Goal: Information Seeking & Learning: Learn about a topic

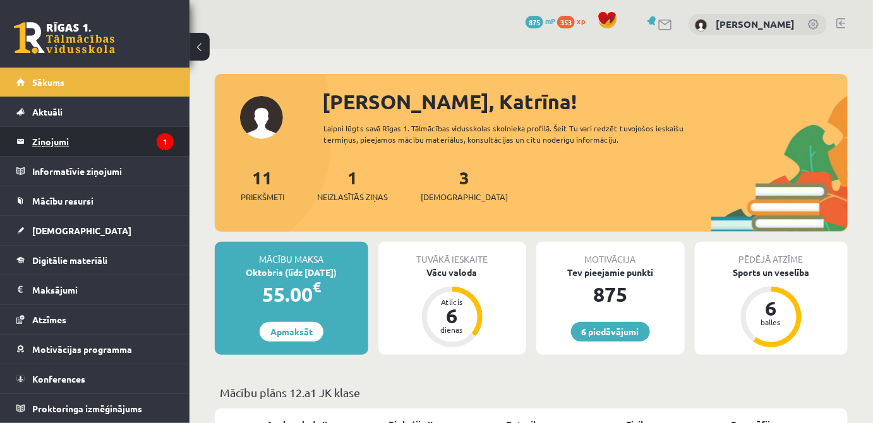
click at [64, 146] on legend "Ziņojumi 1" at bounding box center [102, 141] width 141 height 29
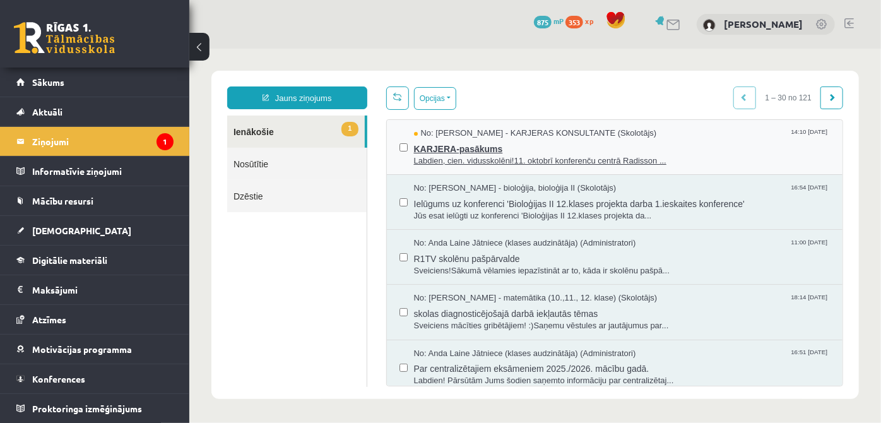
click at [538, 151] on span "KARJERA-pasākums" at bounding box center [622, 147] width 417 height 16
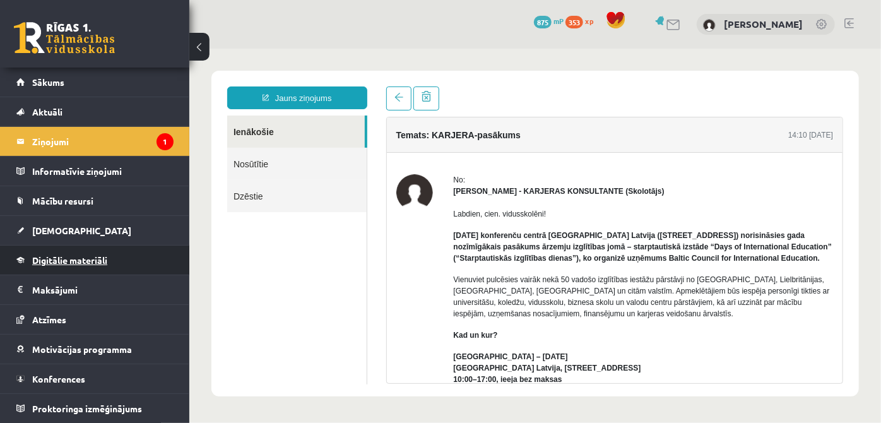
click at [83, 249] on link "Digitālie materiāli" at bounding box center [94, 260] width 157 height 29
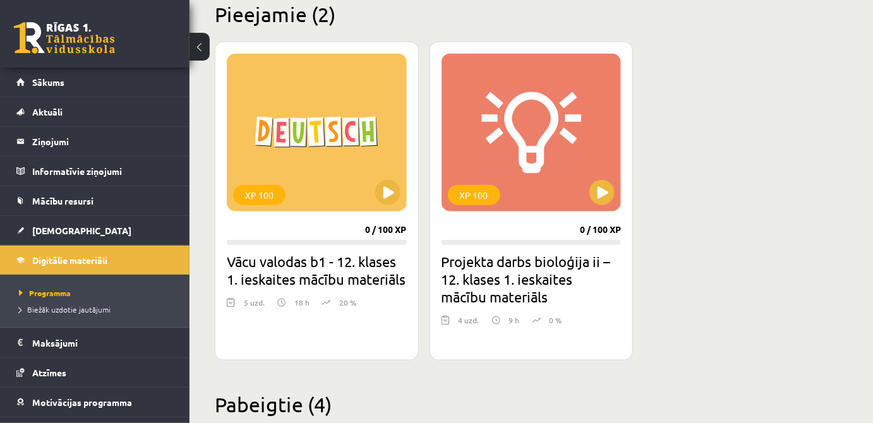
scroll to position [313, 0]
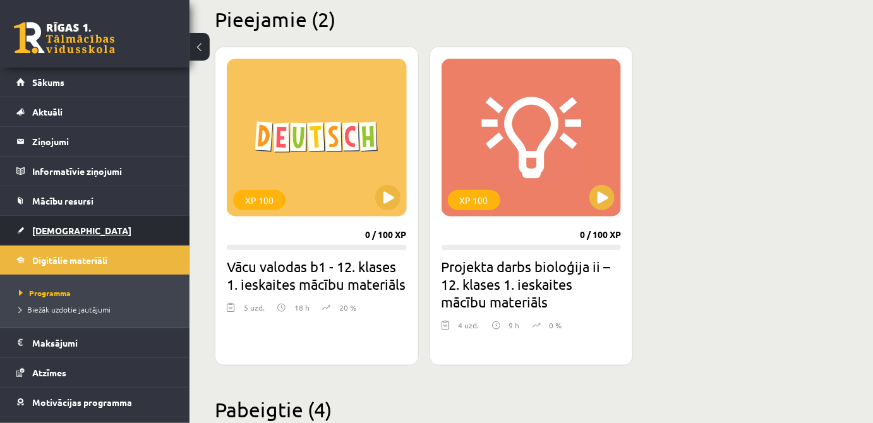
click at [78, 227] on link "[DEMOGRAPHIC_DATA]" at bounding box center [94, 230] width 157 height 29
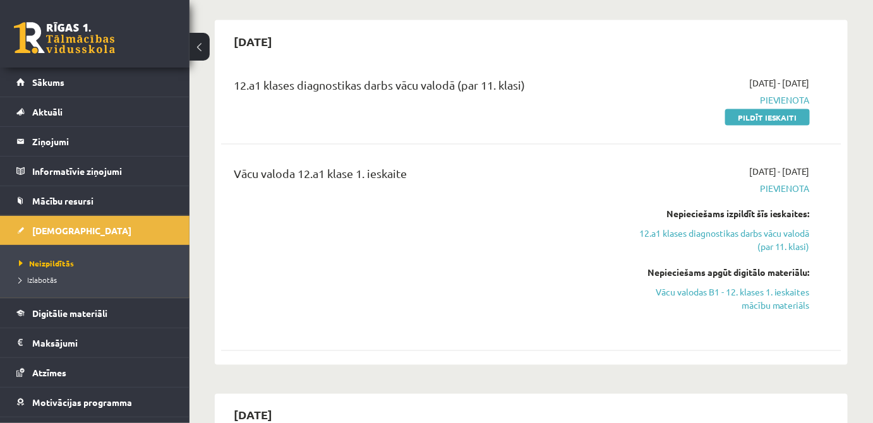
scroll to position [547, 0]
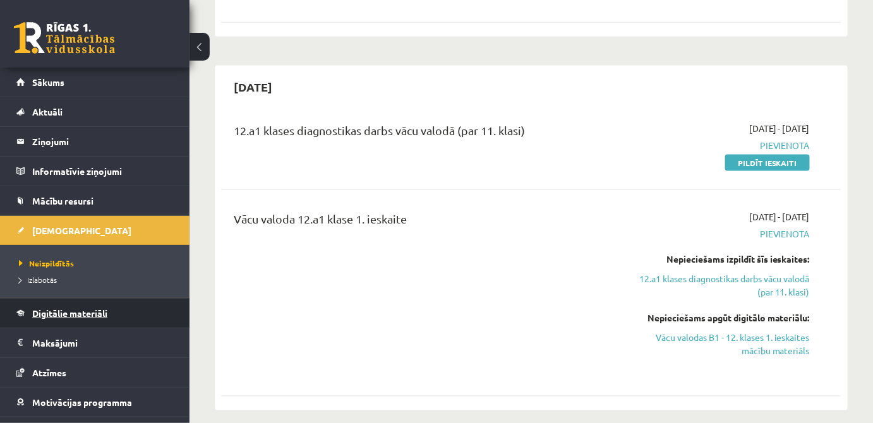
click at [74, 311] on span "Digitālie materiāli" at bounding box center [69, 312] width 75 height 11
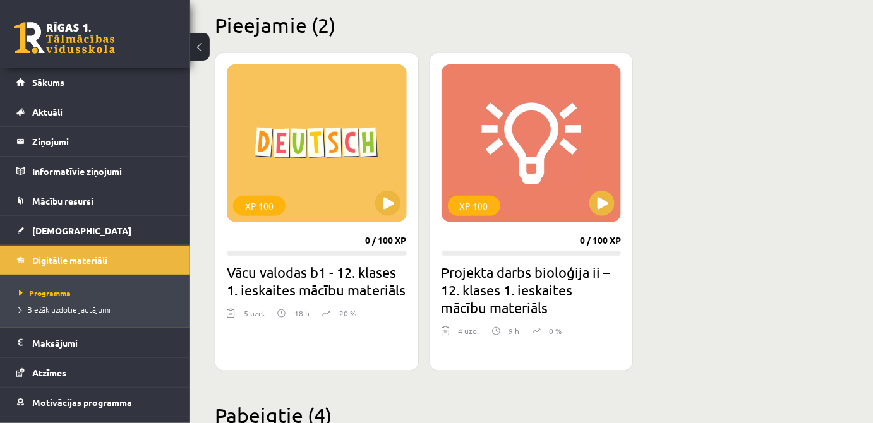
scroll to position [279, 0]
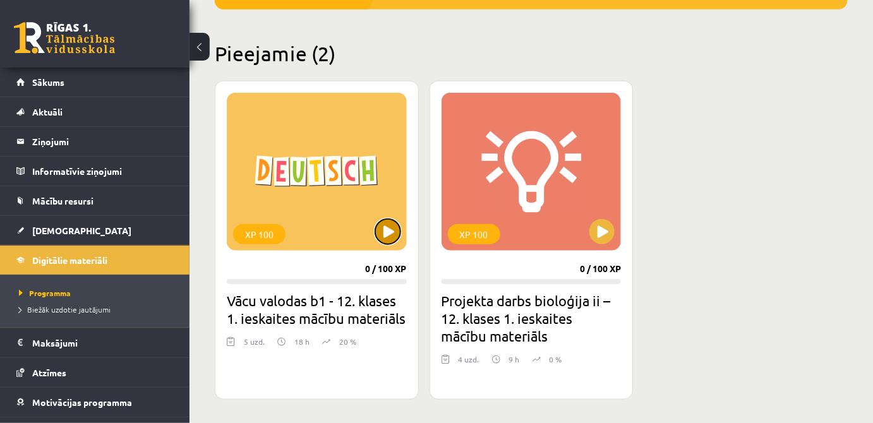
click at [383, 224] on button at bounding box center [387, 231] width 25 height 25
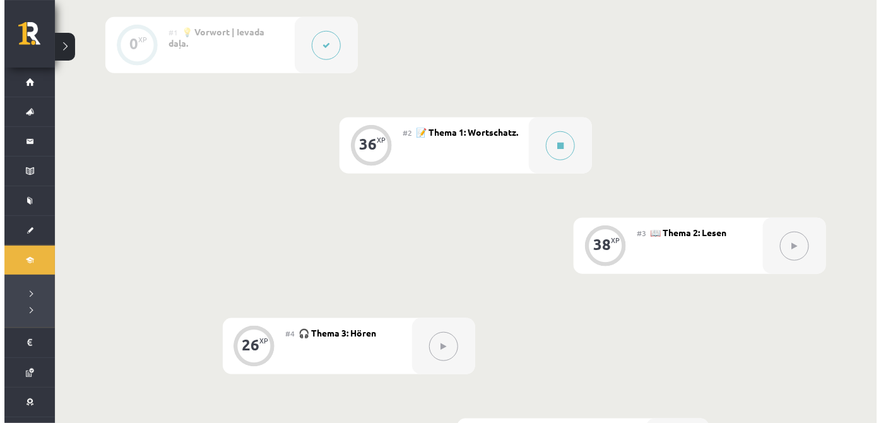
scroll to position [324, 0]
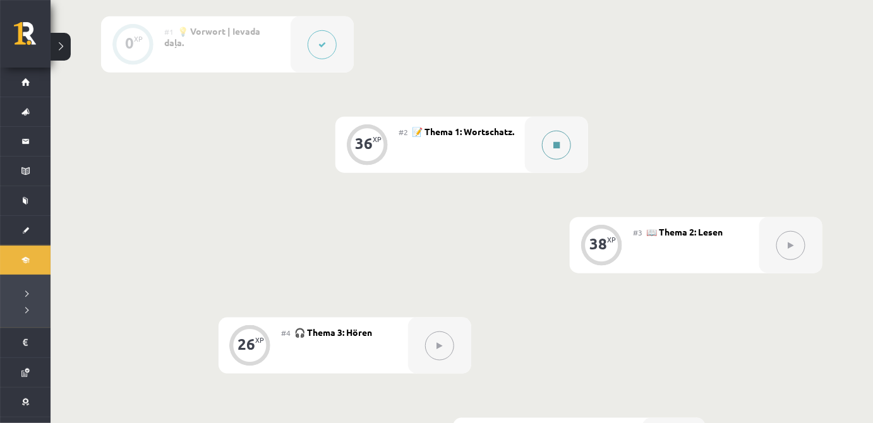
click at [546, 150] on button at bounding box center [556, 145] width 29 height 29
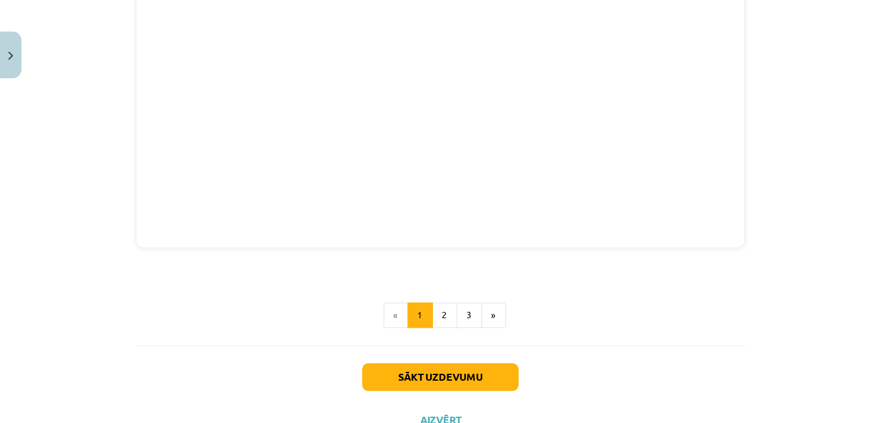
scroll to position [1212, 0]
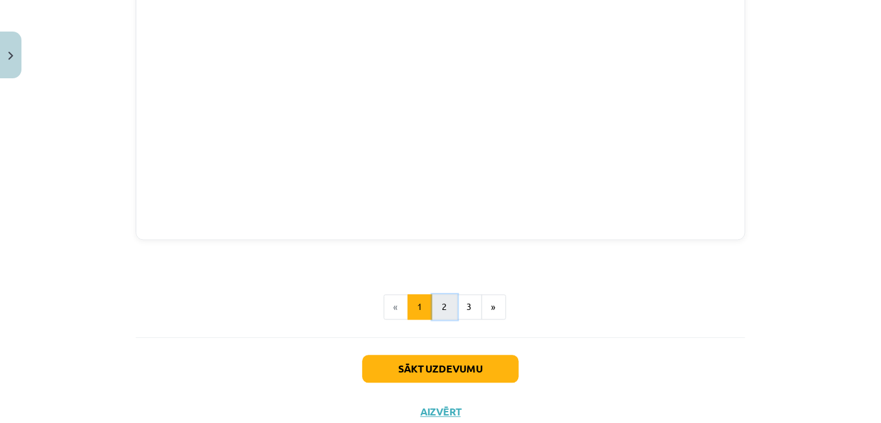
click at [441, 308] on button "2" at bounding box center [445, 307] width 25 height 25
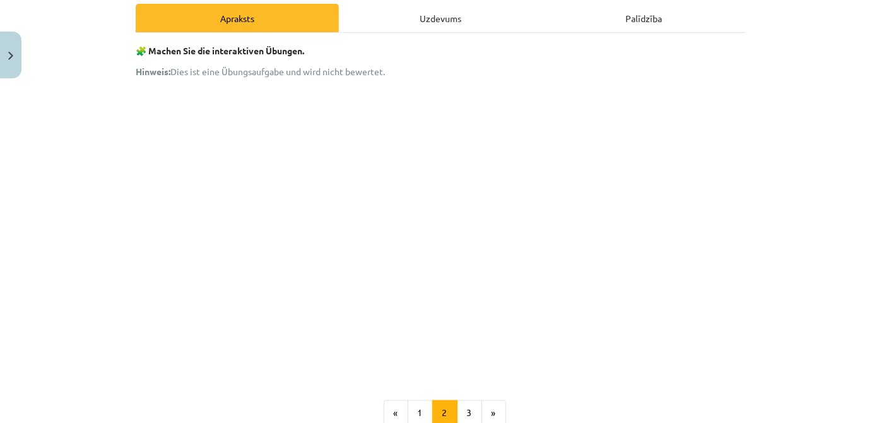
scroll to position [182, 0]
click at [473, 17] on div "Uzdevums" at bounding box center [440, 17] width 203 height 28
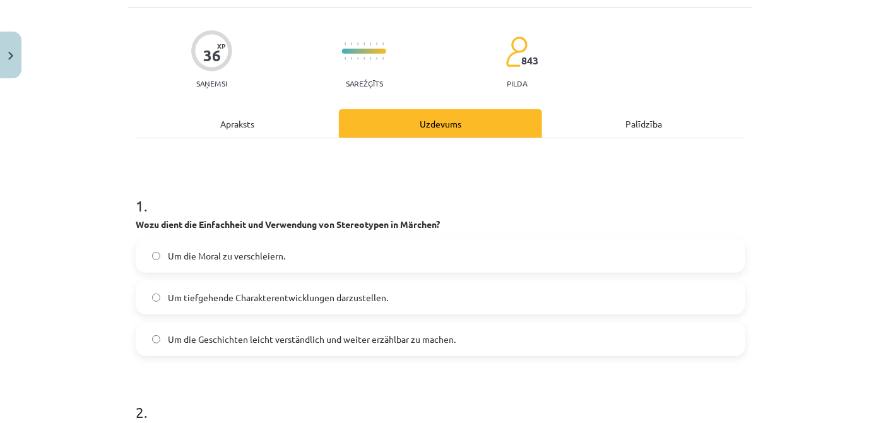
scroll to position [0, 0]
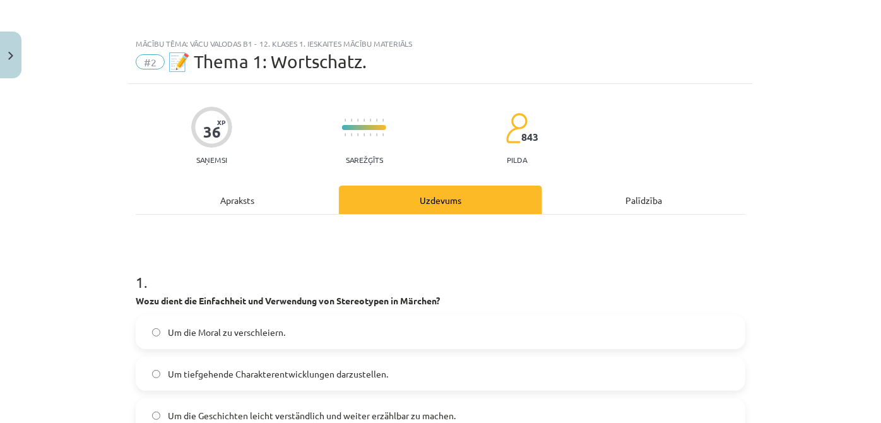
click at [278, 210] on div "Apraksts" at bounding box center [237, 200] width 203 height 28
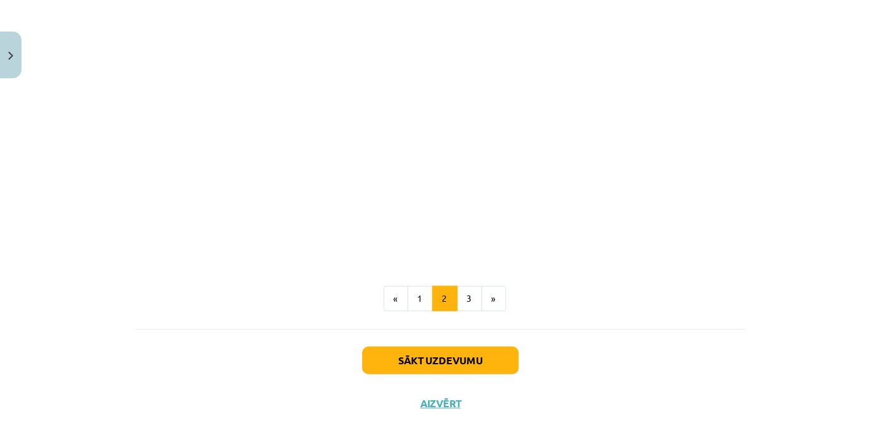
scroll to position [328, 0]
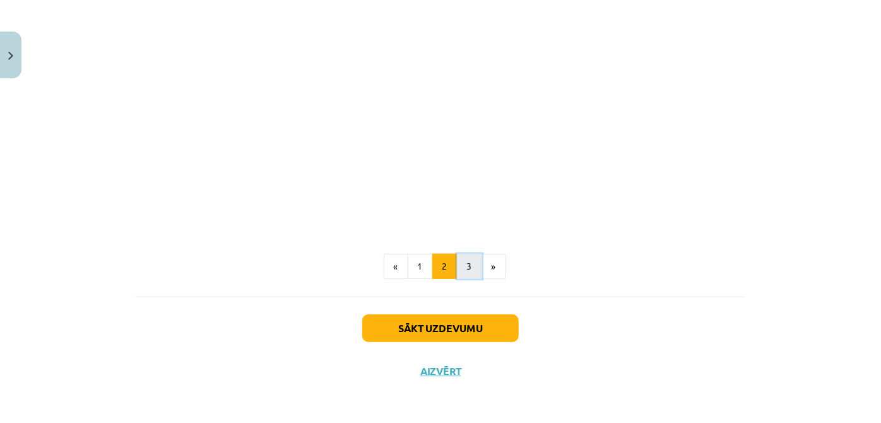
click at [474, 268] on button "3" at bounding box center [469, 266] width 25 height 25
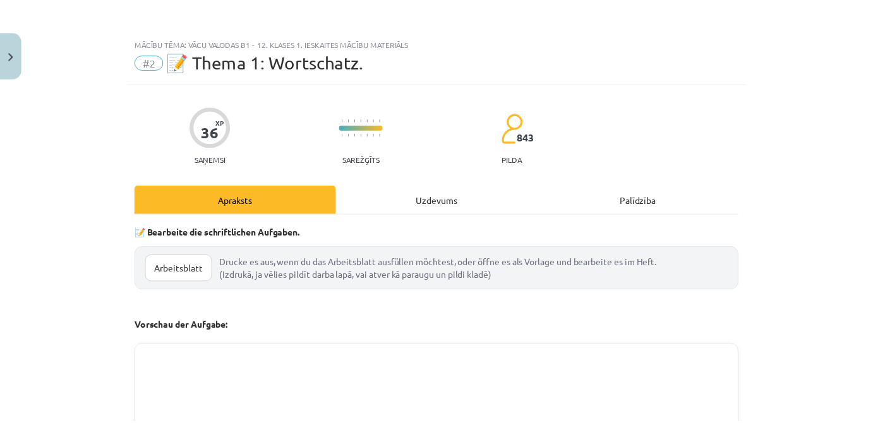
scroll to position [0, 0]
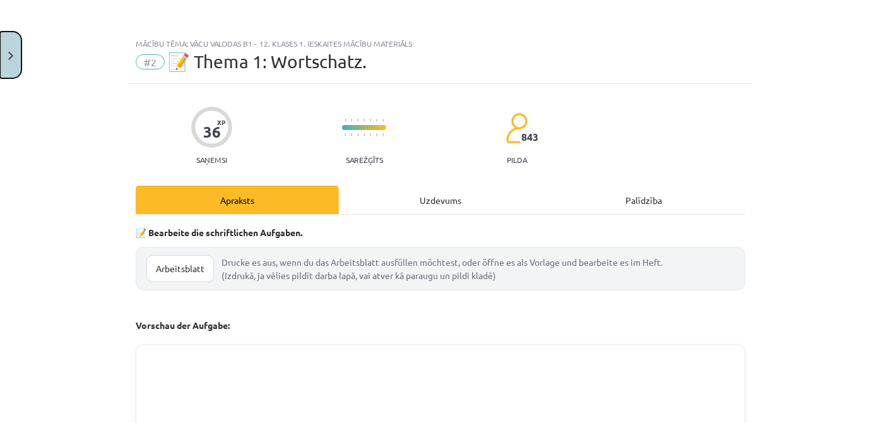
click at [13, 54] on img "Close" at bounding box center [10, 56] width 5 height 8
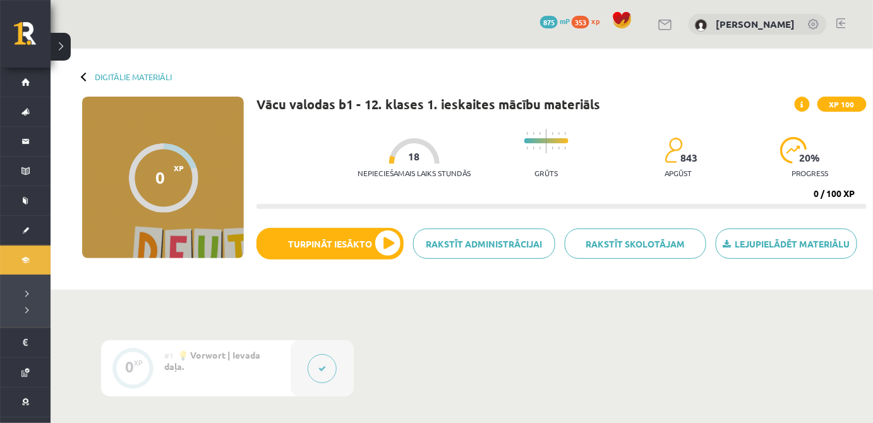
click at [803, 102] on icon at bounding box center [802, 105] width 3 height 8
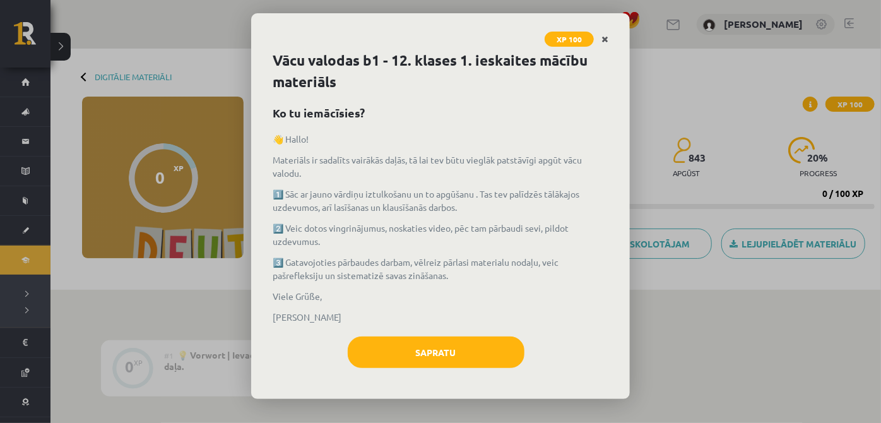
click at [609, 34] on link "Close" at bounding box center [605, 39] width 22 height 25
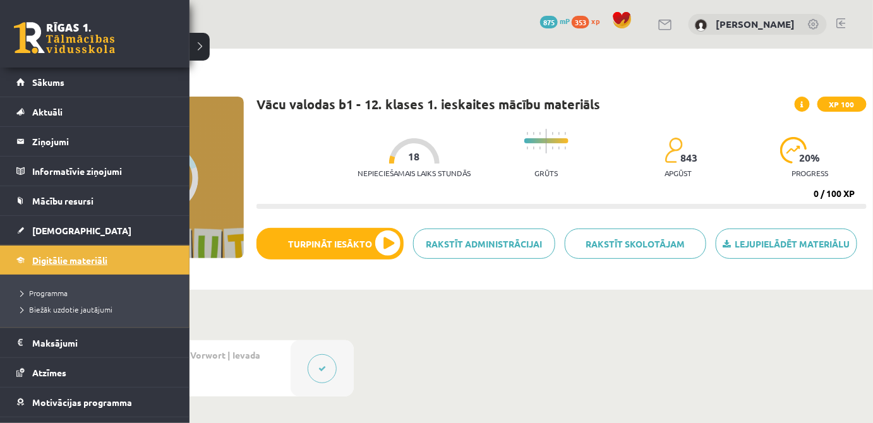
click at [61, 266] on link "Digitālie materiāli" at bounding box center [94, 260] width 157 height 29
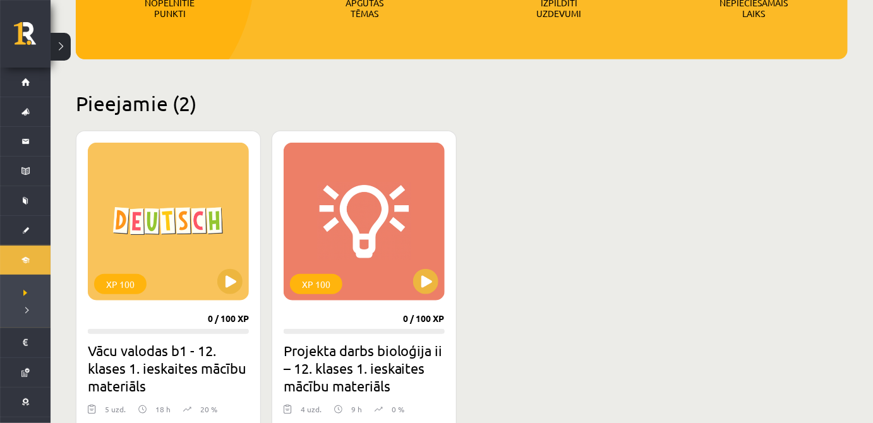
scroll to position [344, 0]
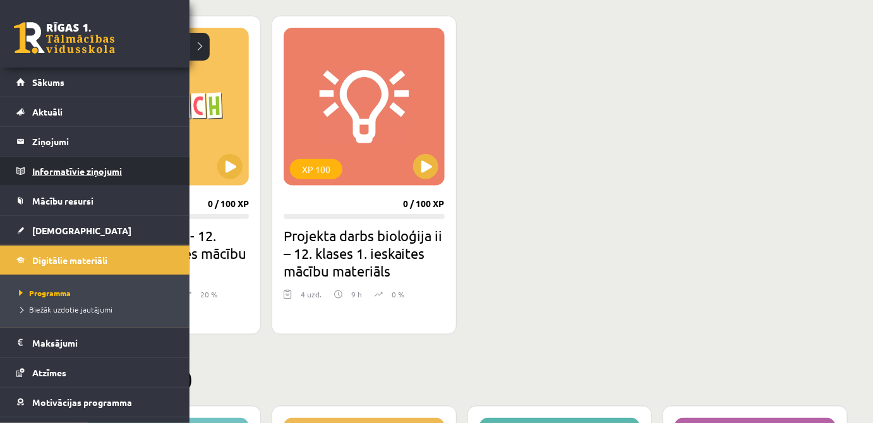
click at [71, 178] on legend "Informatīvie ziņojumi 0" at bounding box center [102, 171] width 141 height 29
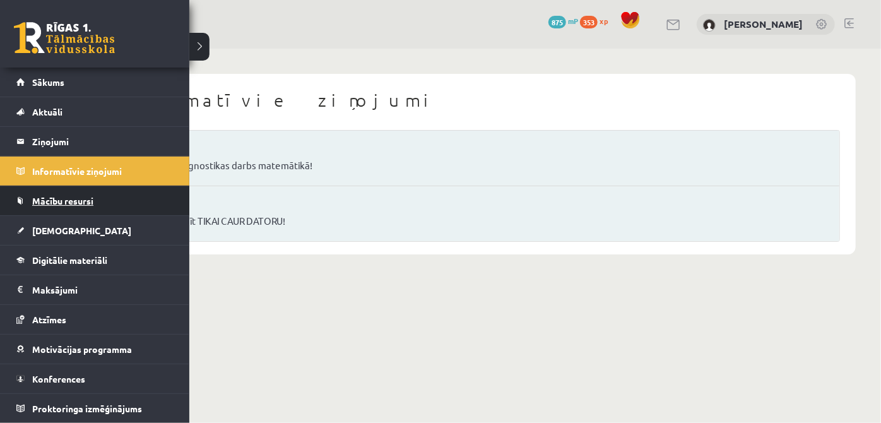
click at [60, 205] on link "Mācību resursi" at bounding box center [94, 200] width 157 height 29
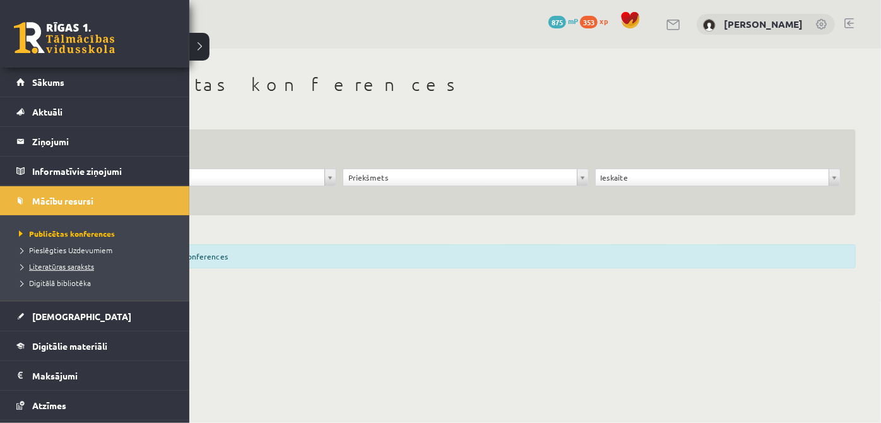
click at [76, 263] on span "Literatūras saraksts" at bounding box center [55, 266] width 78 height 10
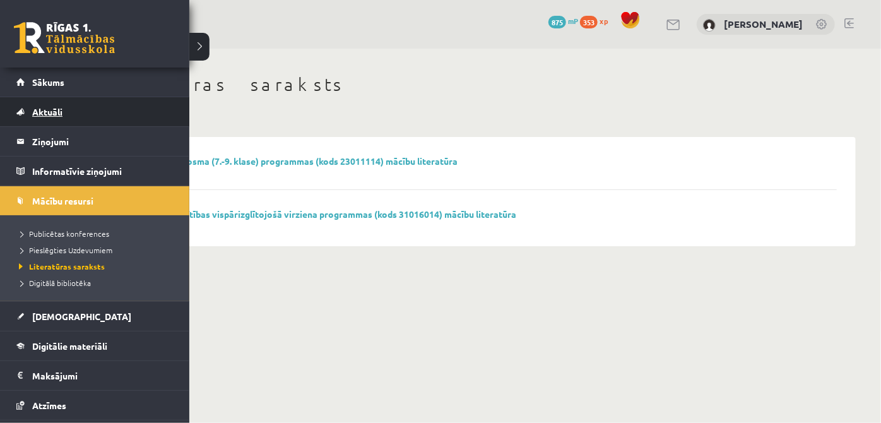
click at [57, 119] on link "Aktuāli" at bounding box center [94, 111] width 157 height 29
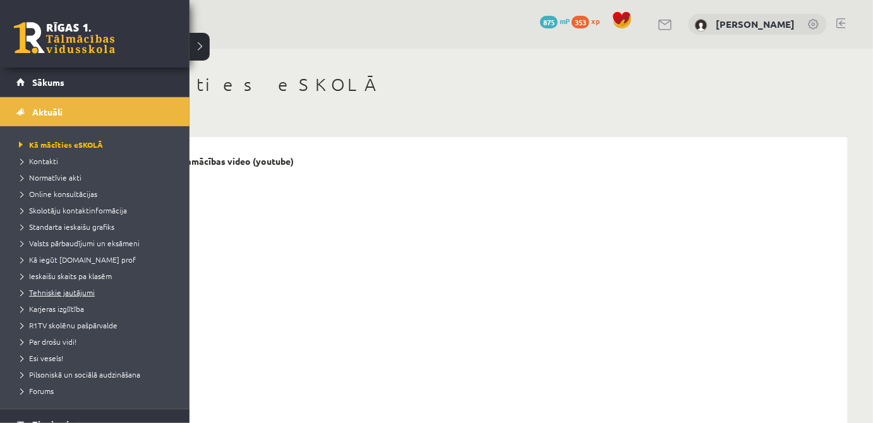
click at [61, 293] on span "Tehniskie jautājumi" at bounding box center [55, 292] width 79 height 10
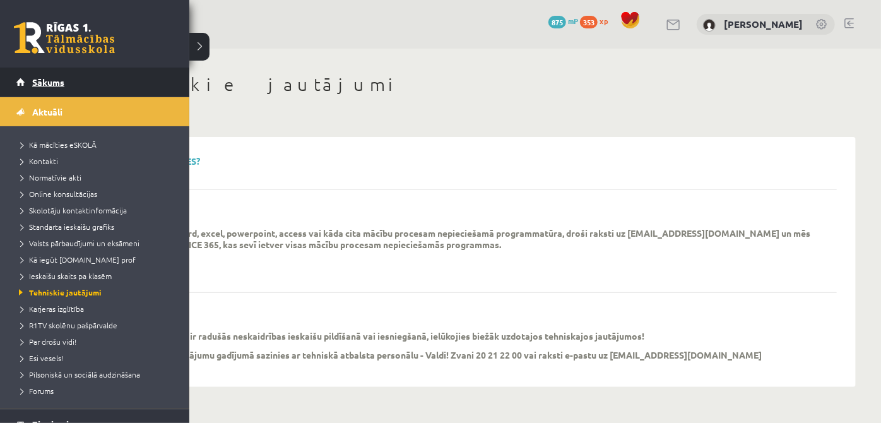
click at [111, 87] on link "Sākums" at bounding box center [94, 82] width 157 height 29
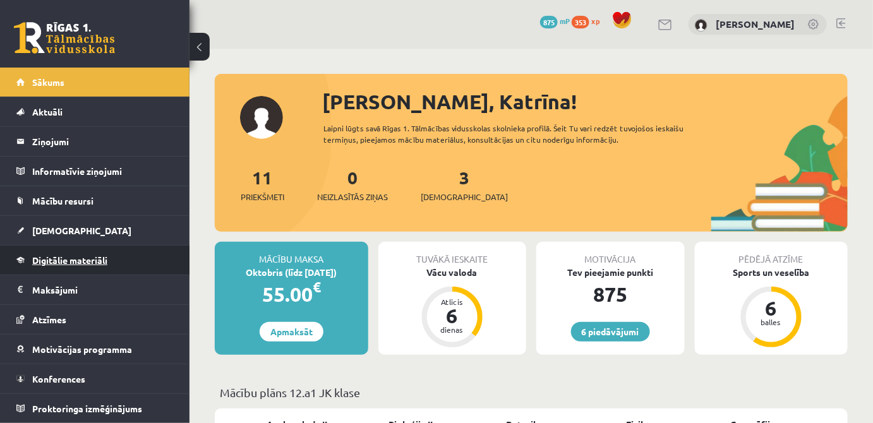
click at [81, 260] on span "Digitālie materiāli" at bounding box center [69, 259] width 75 height 11
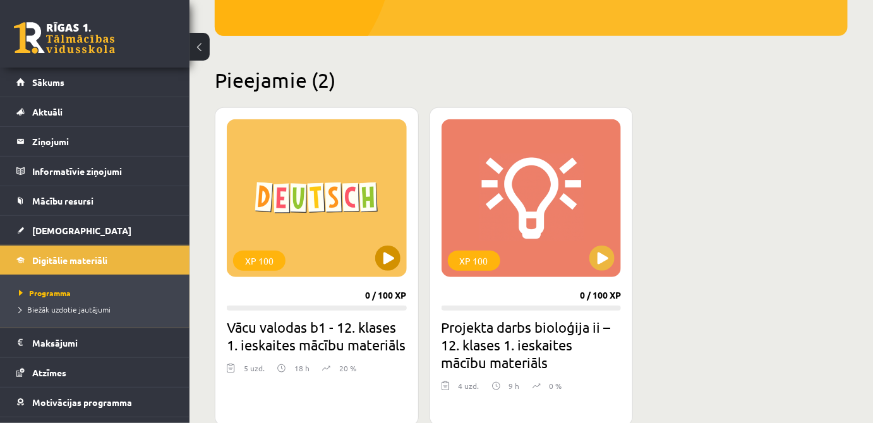
scroll to position [287, 0]
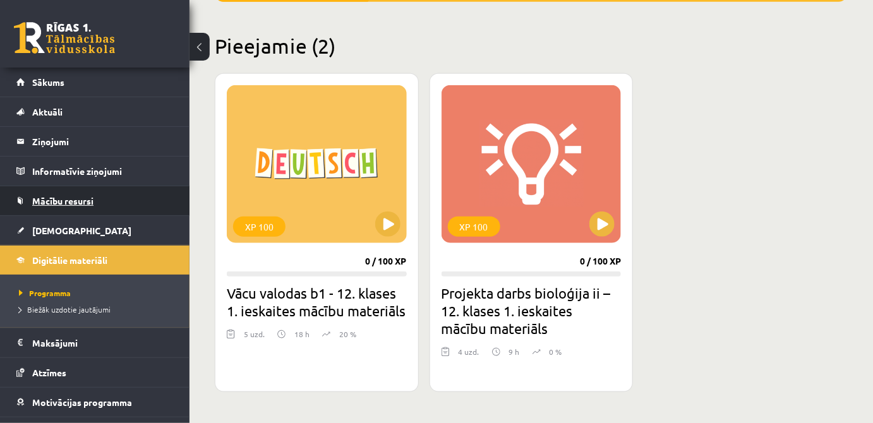
click at [75, 206] on link "Mācību resursi" at bounding box center [94, 200] width 157 height 29
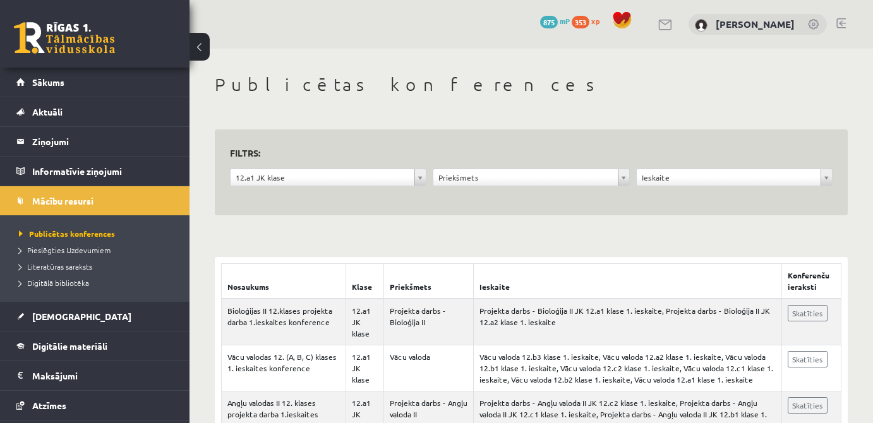
scroll to position [172, 0]
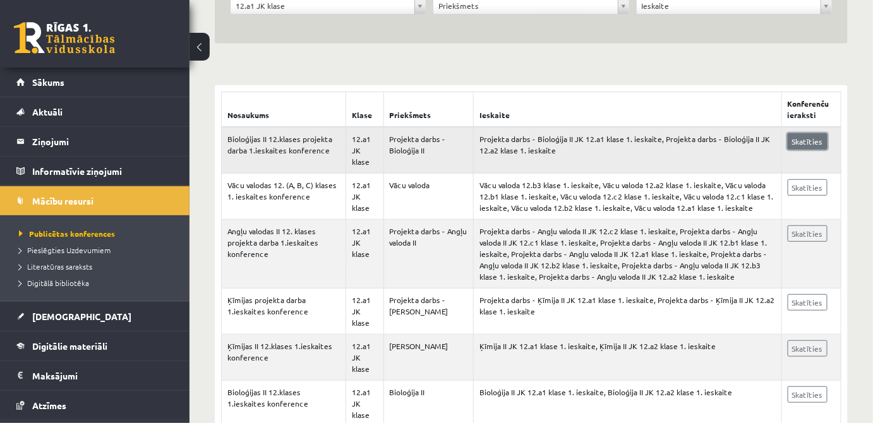
click at [823, 141] on link "Skatīties" at bounding box center [807, 141] width 40 height 16
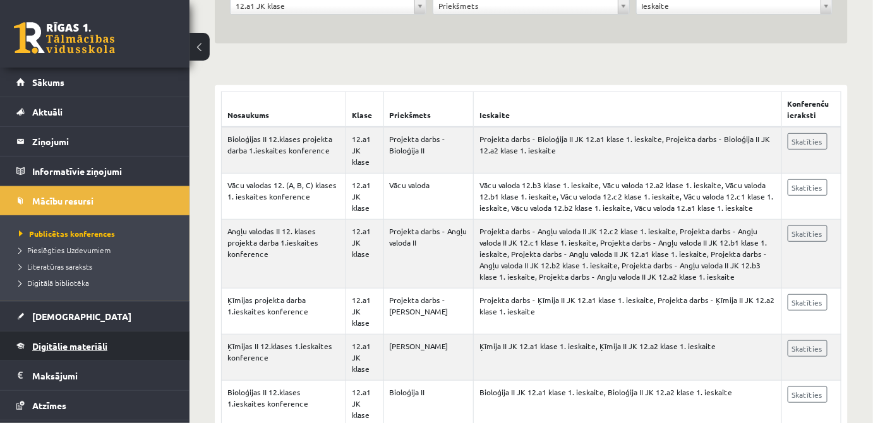
click at [59, 338] on link "Digitālie materiāli" at bounding box center [94, 345] width 157 height 29
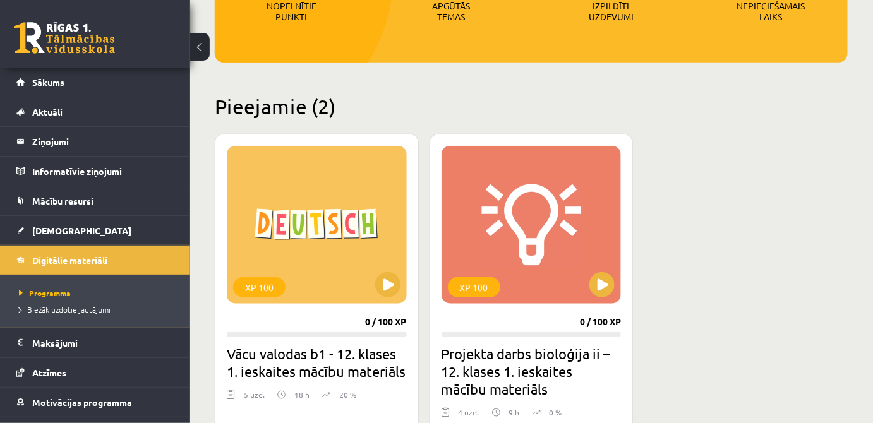
scroll to position [287, 0]
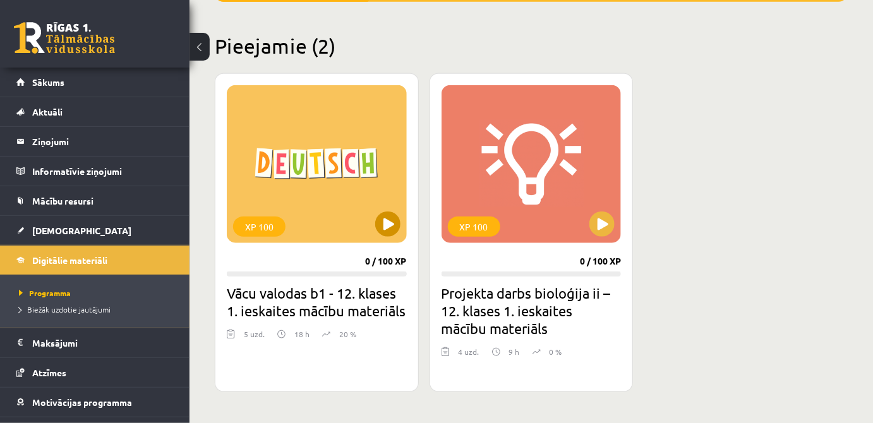
click at [371, 220] on div "XP 100" at bounding box center [317, 164] width 180 height 158
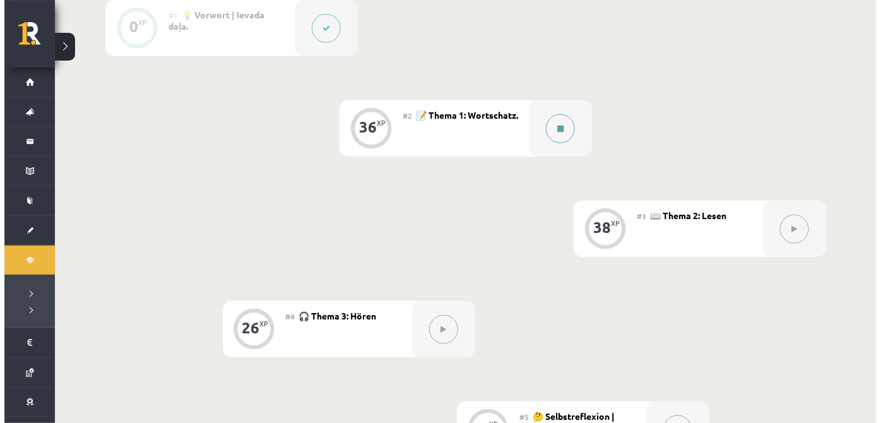
scroll to position [344, 0]
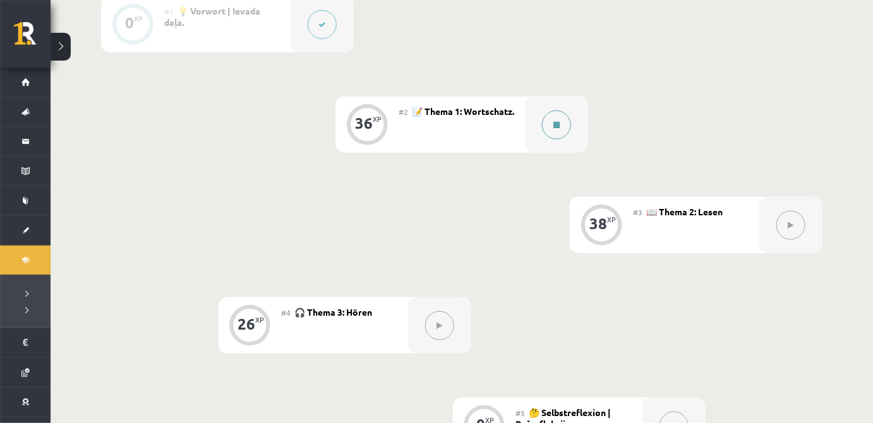
click at [554, 111] on button at bounding box center [556, 124] width 29 height 29
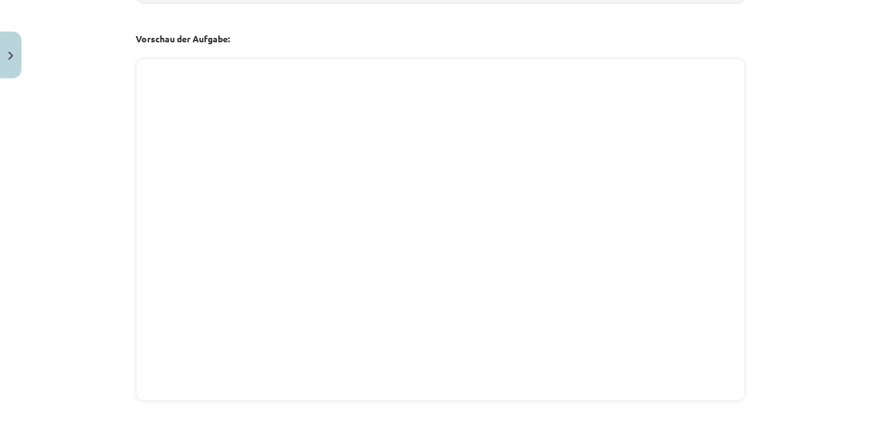
scroll to position [459, 0]
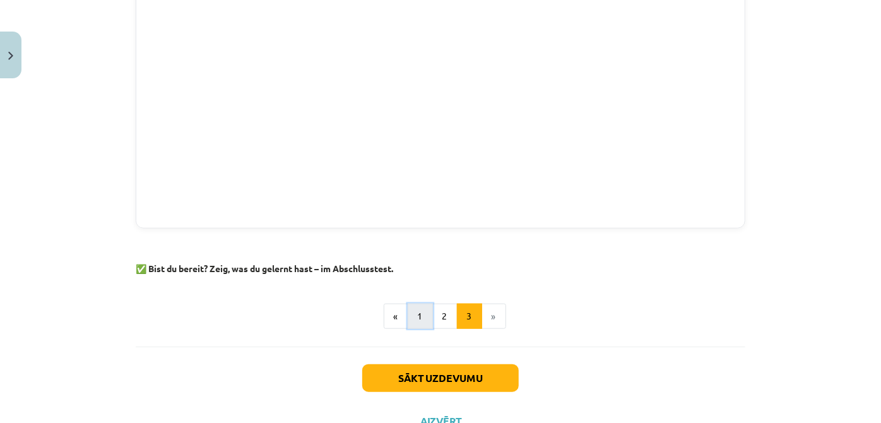
click at [423, 310] on button "1" at bounding box center [420, 316] width 25 height 25
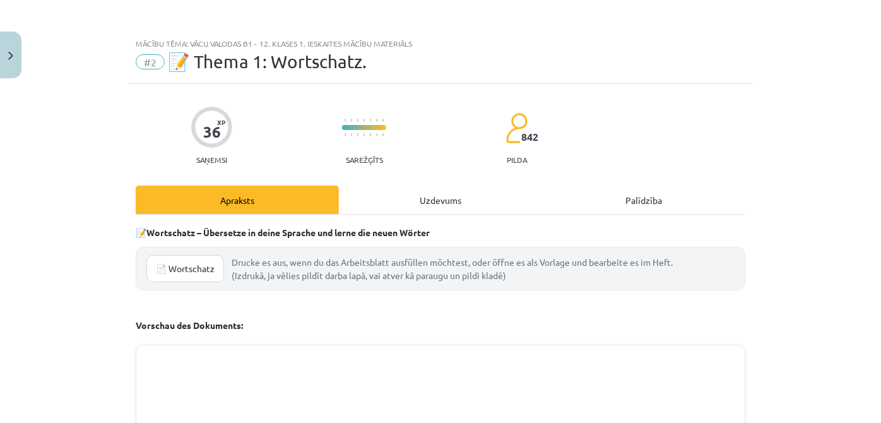
scroll to position [114, 0]
